Goal: Transaction & Acquisition: Purchase product/service

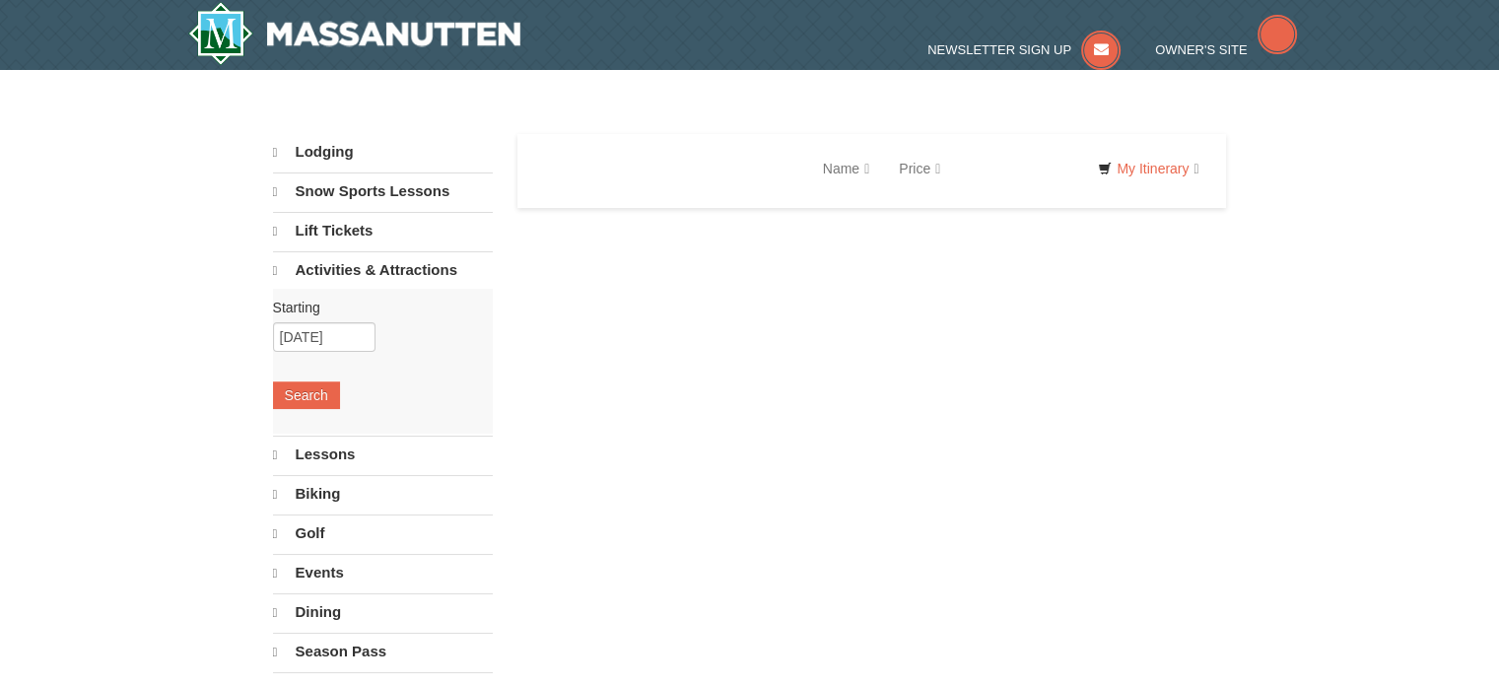
select select "9"
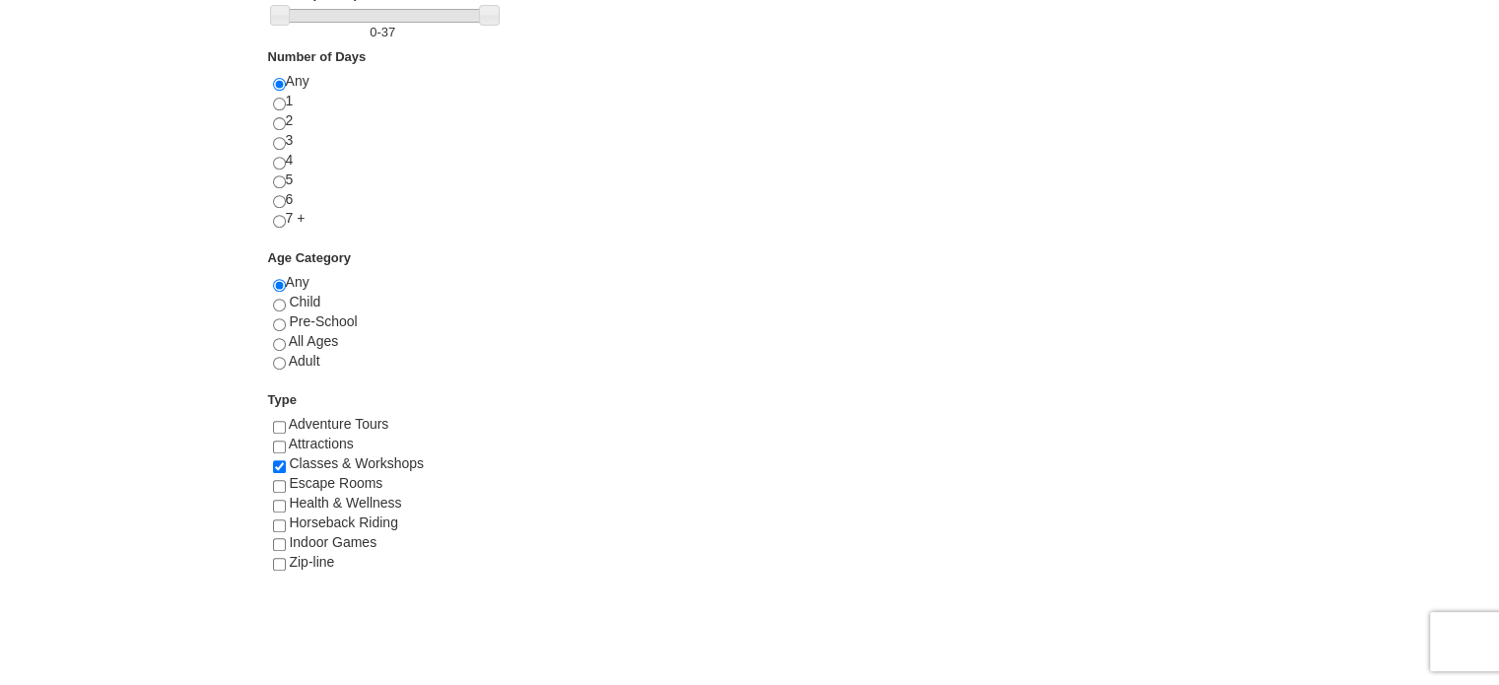
scroll to position [942, 0]
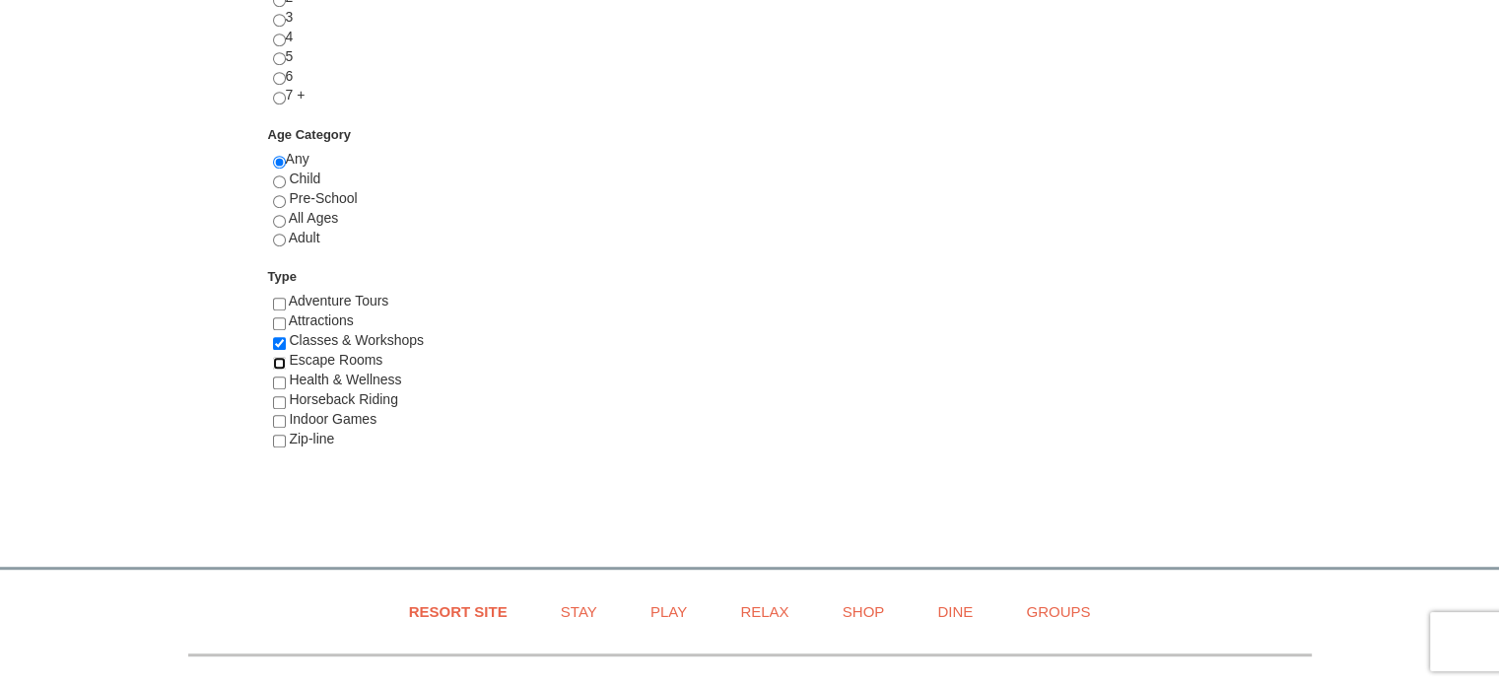
click at [279, 359] on input "checkbox" at bounding box center [279, 363] width 13 height 13
checkbox input "true"
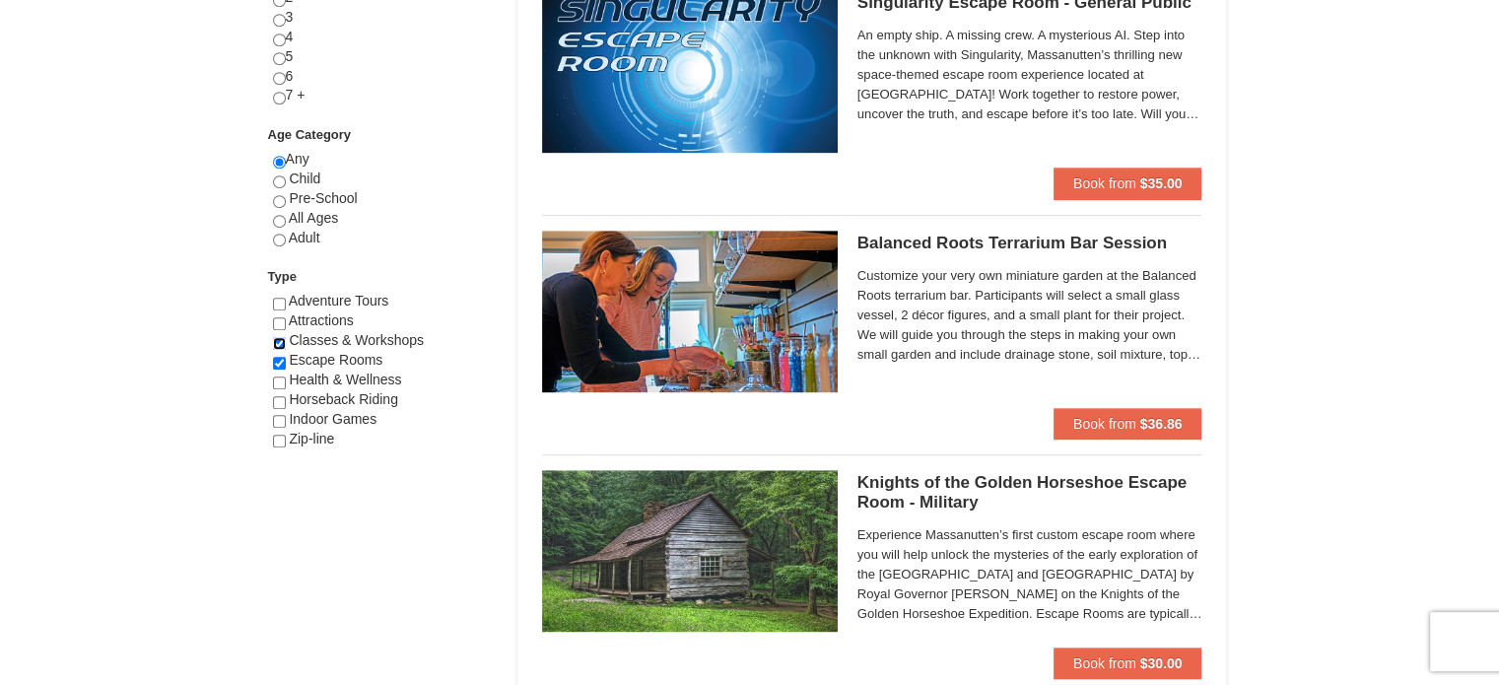
click at [280, 338] on input "checkbox" at bounding box center [279, 343] width 13 height 13
checkbox input "false"
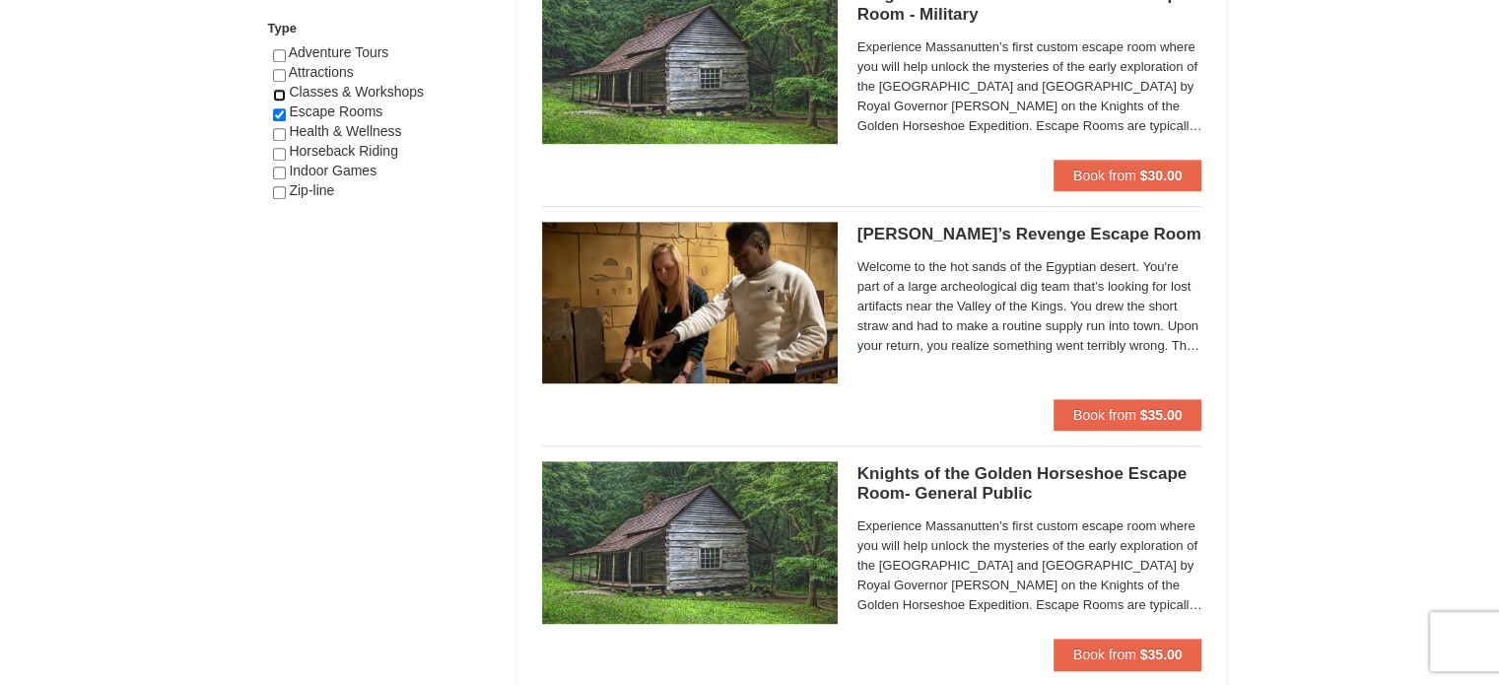
scroll to position [1190, 0]
click at [1118, 647] on span "Book from" at bounding box center [1104, 654] width 63 height 16
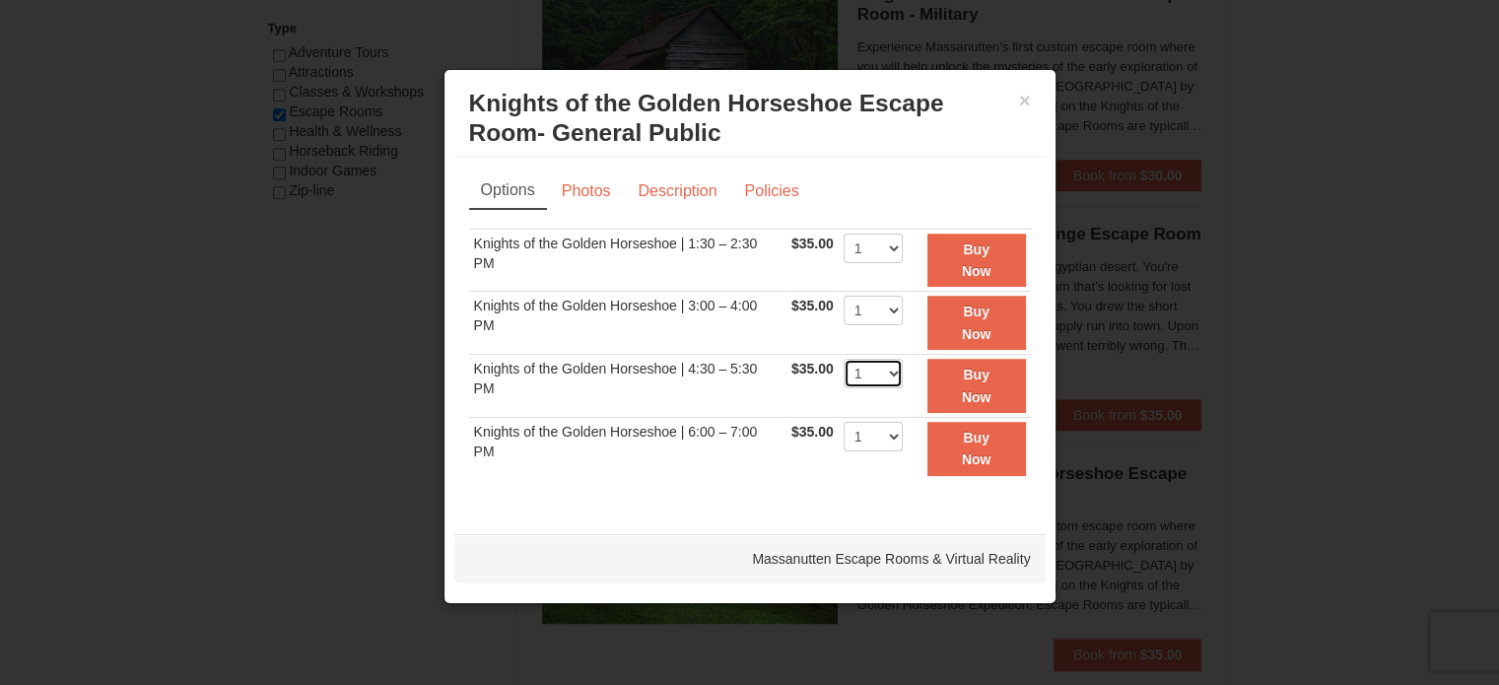
click at [889, 369] on select "1 2 3 4 5 6 7 8" at bounding box center [872, 374] width 59 height 30
select select "3"
click at [843, 359] on select "1 2 3 4 5 6 7 8" at bounding box center [872, 374] width 59 height 30
click at [949, 377] on button "Buy Now" at bounding box center [976, 386] width 99 height 54
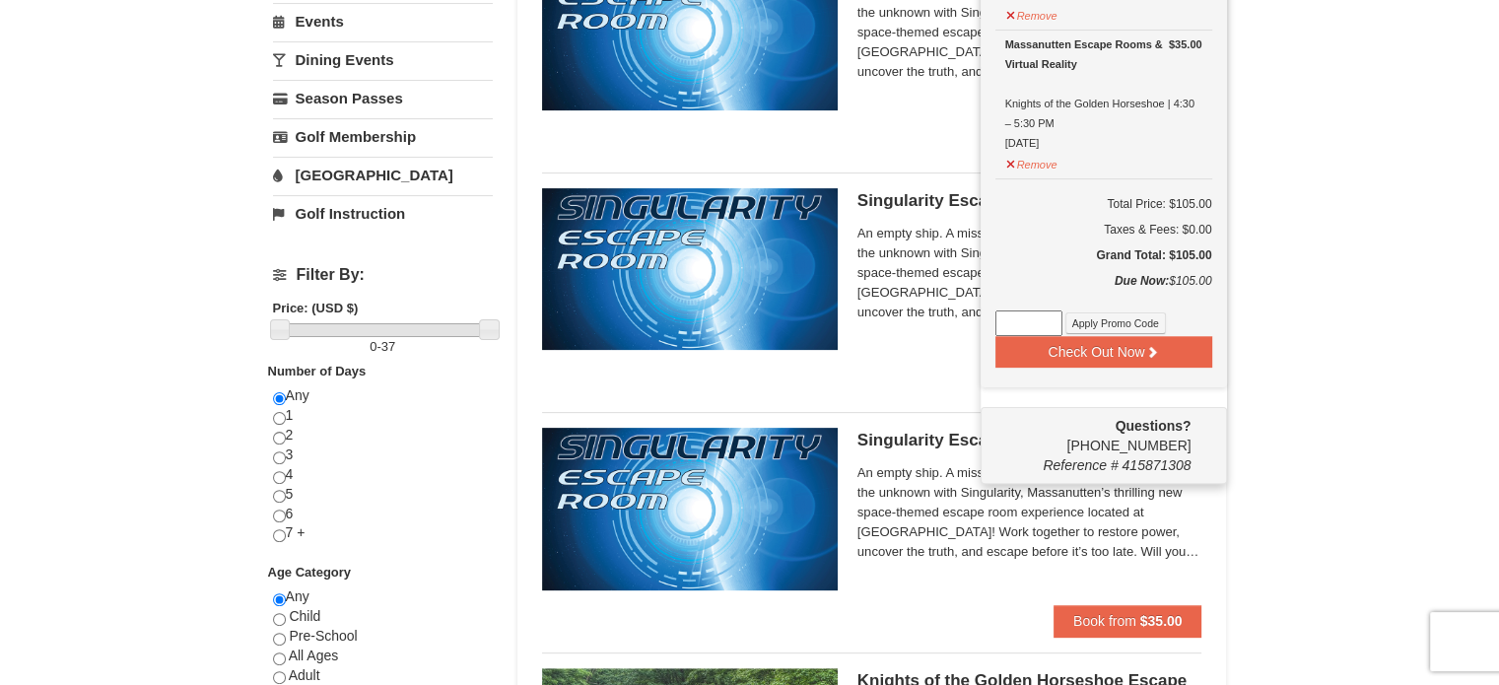
scroll to position [0, 0]
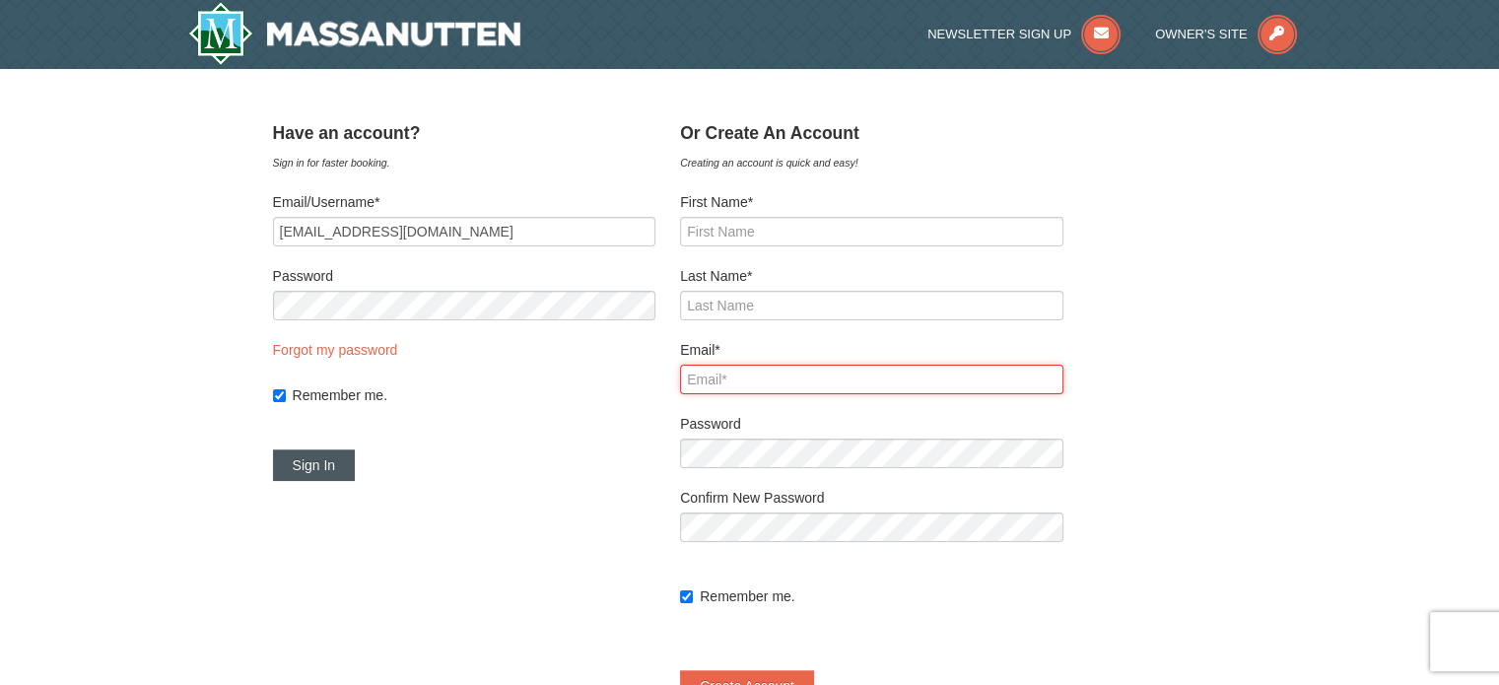
type input "romanishankelly@gmail.com"
click at [356, 464] on button "Sign In" at bounding box center [314, 465] width 83 height 32
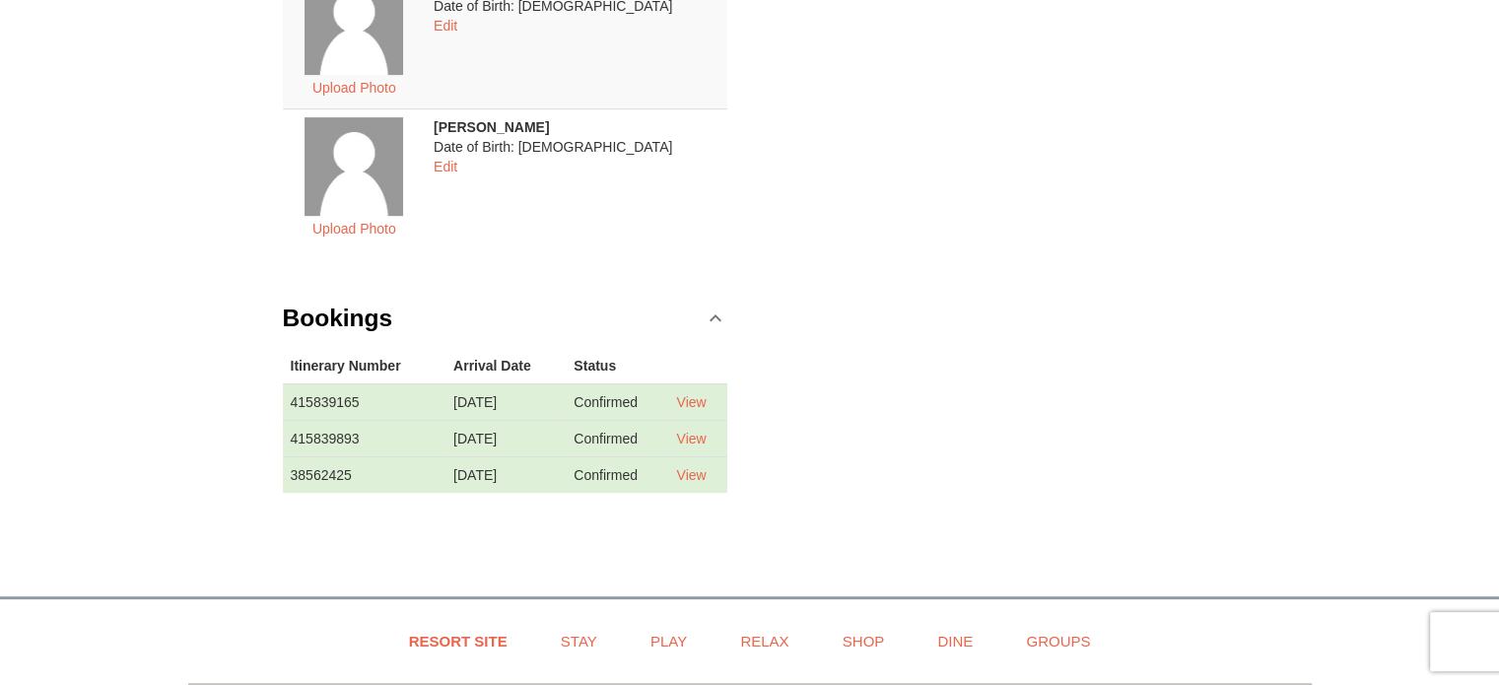
scroll to position [772, 0]
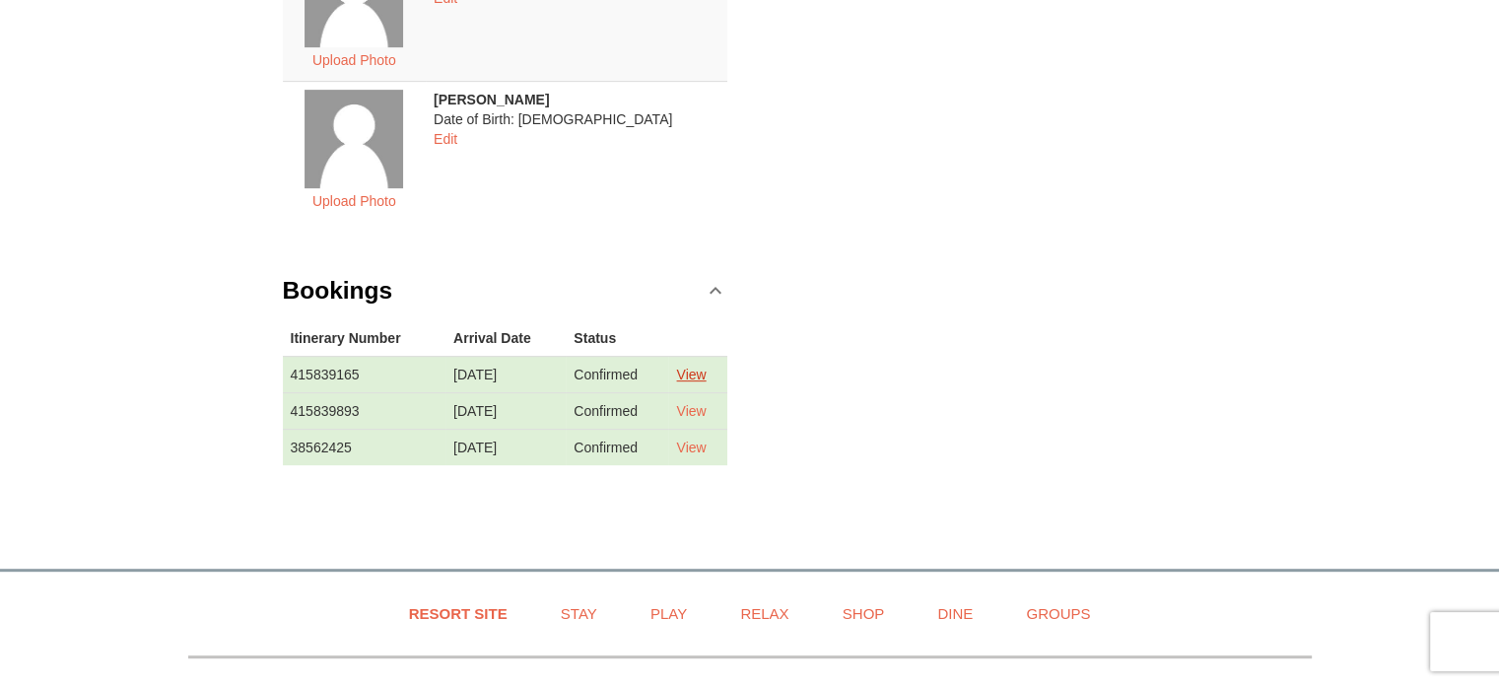
click at [699, 377] on link "View" at bounding box center [691, 375] width 30 height 16
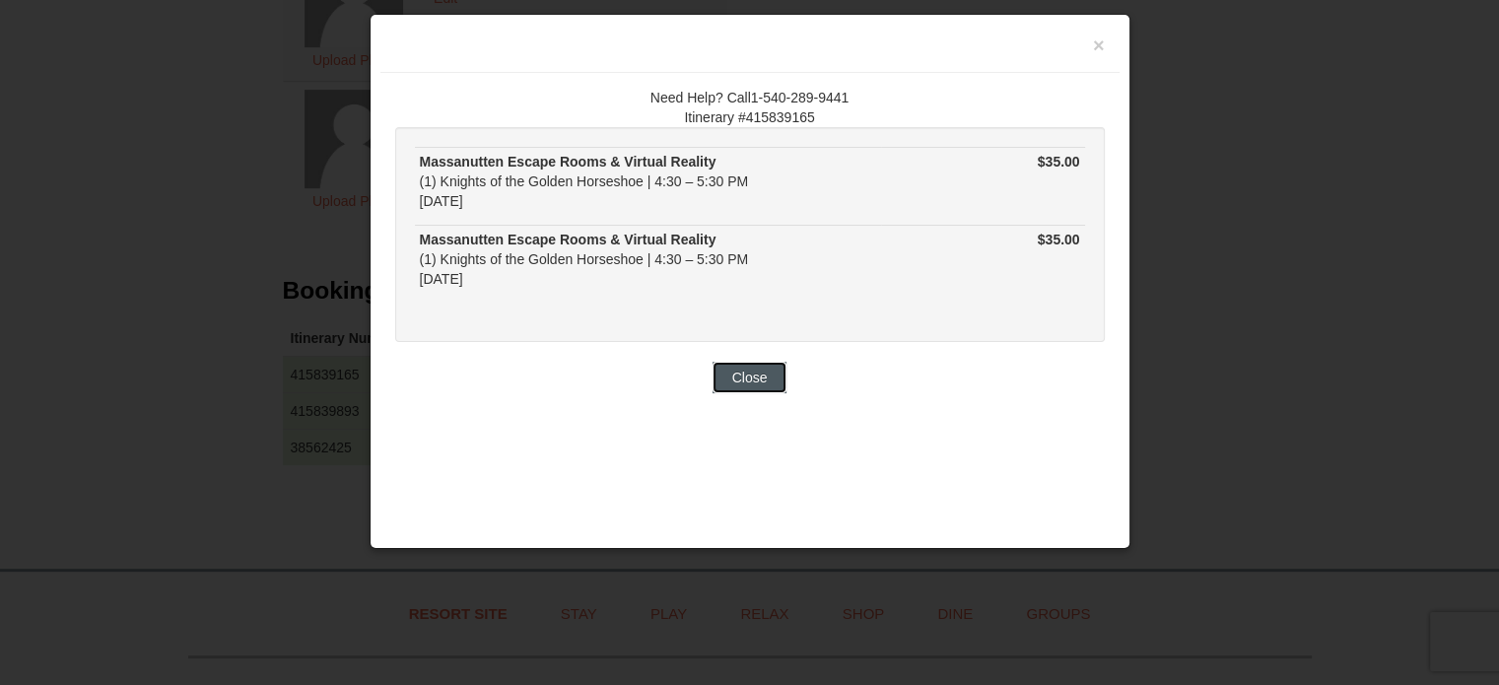
click at [773, 372] on button "Close" at bounding box center [749, 378] width 75 height 32
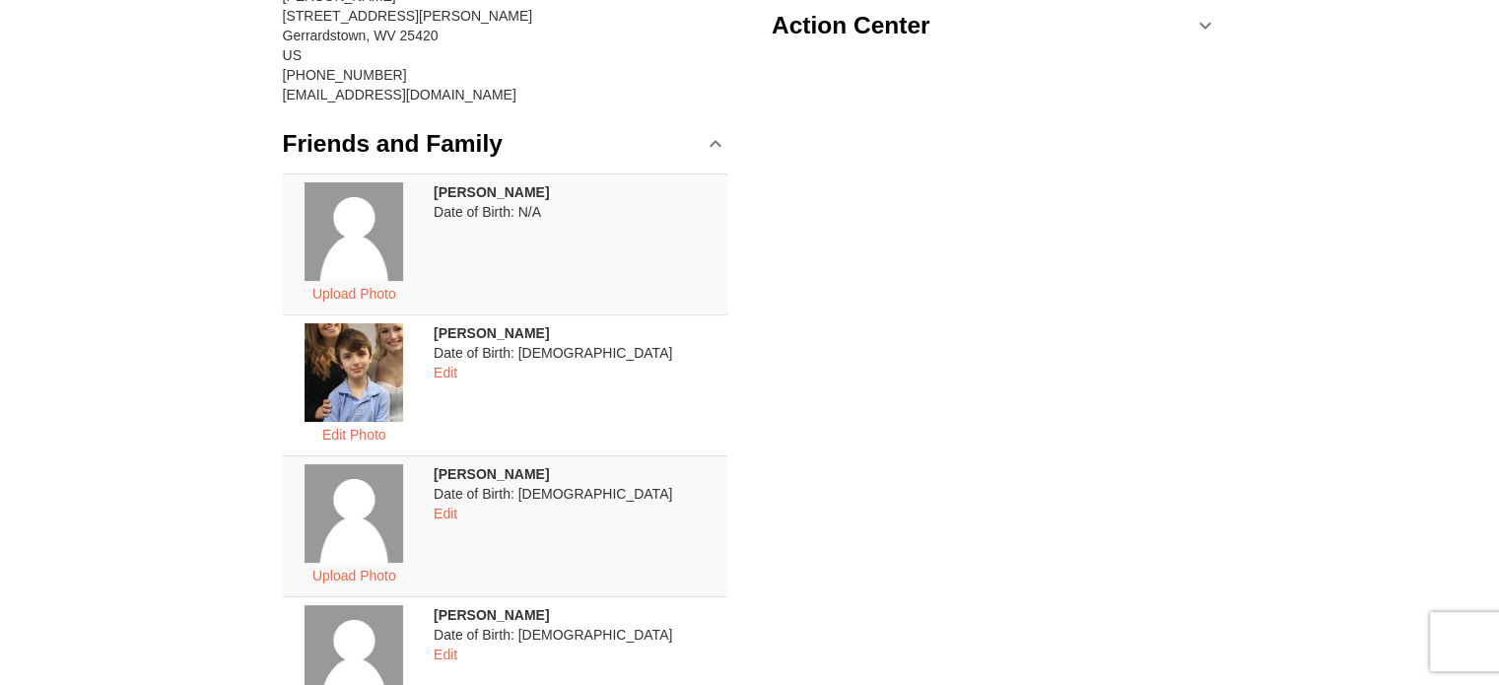
scroll to position [0, 0]
